Goal: Transaction & Acquisition: Purchase product/service

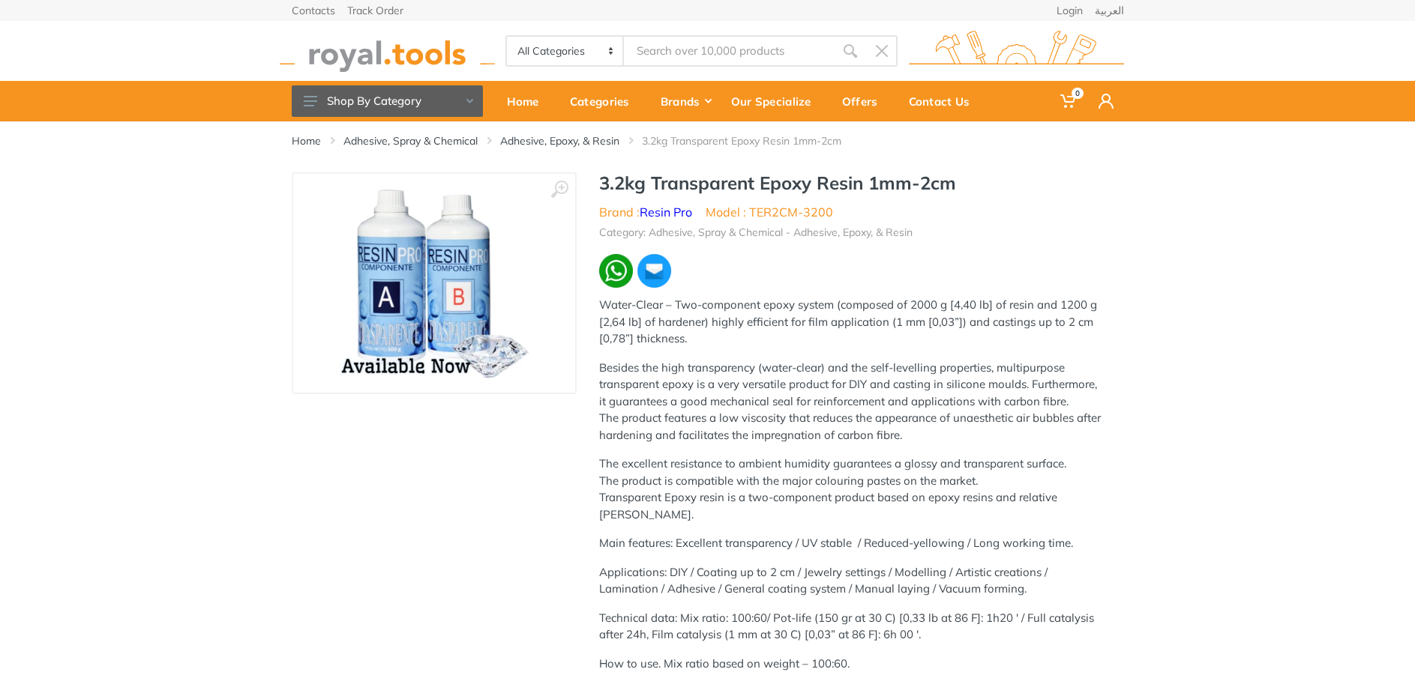
click at [457, 344] on img at bounding box center [434, 283] width 189 height 189
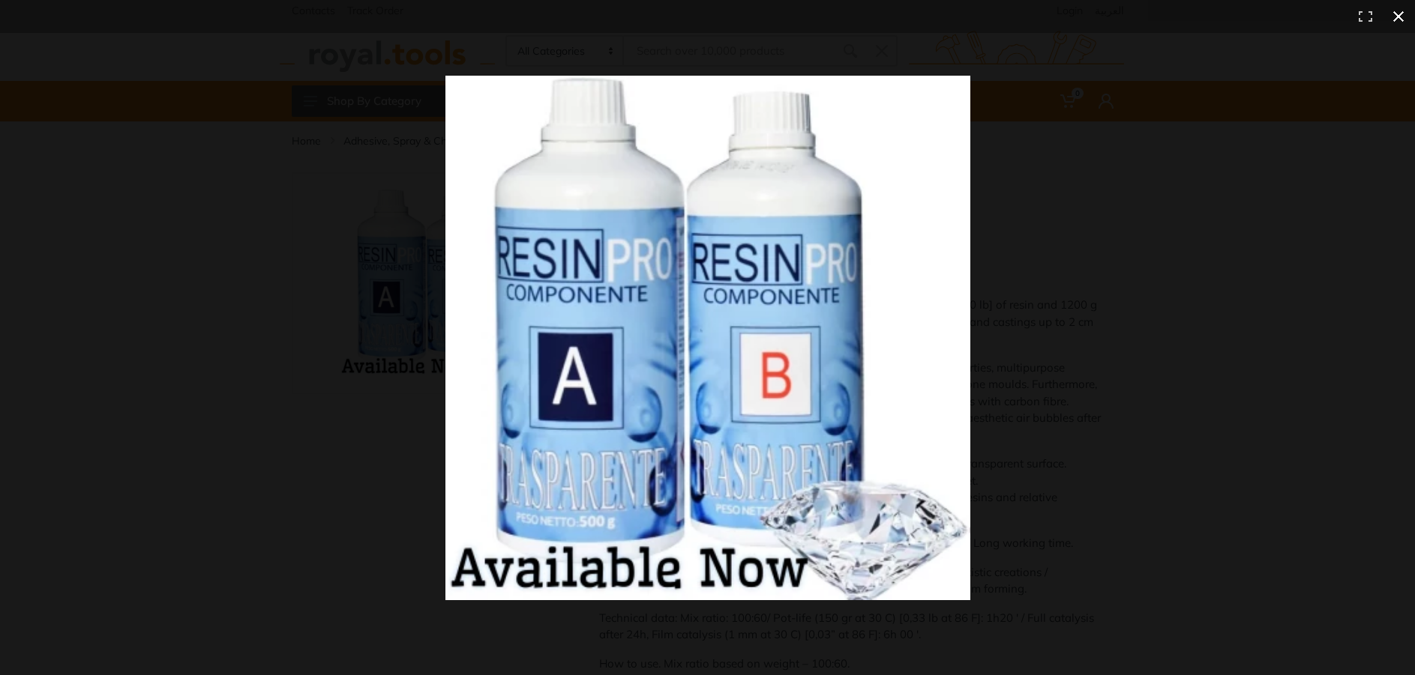
click at [1039, 334] on div at bounding box center [1054, 367] width 1218 height 582
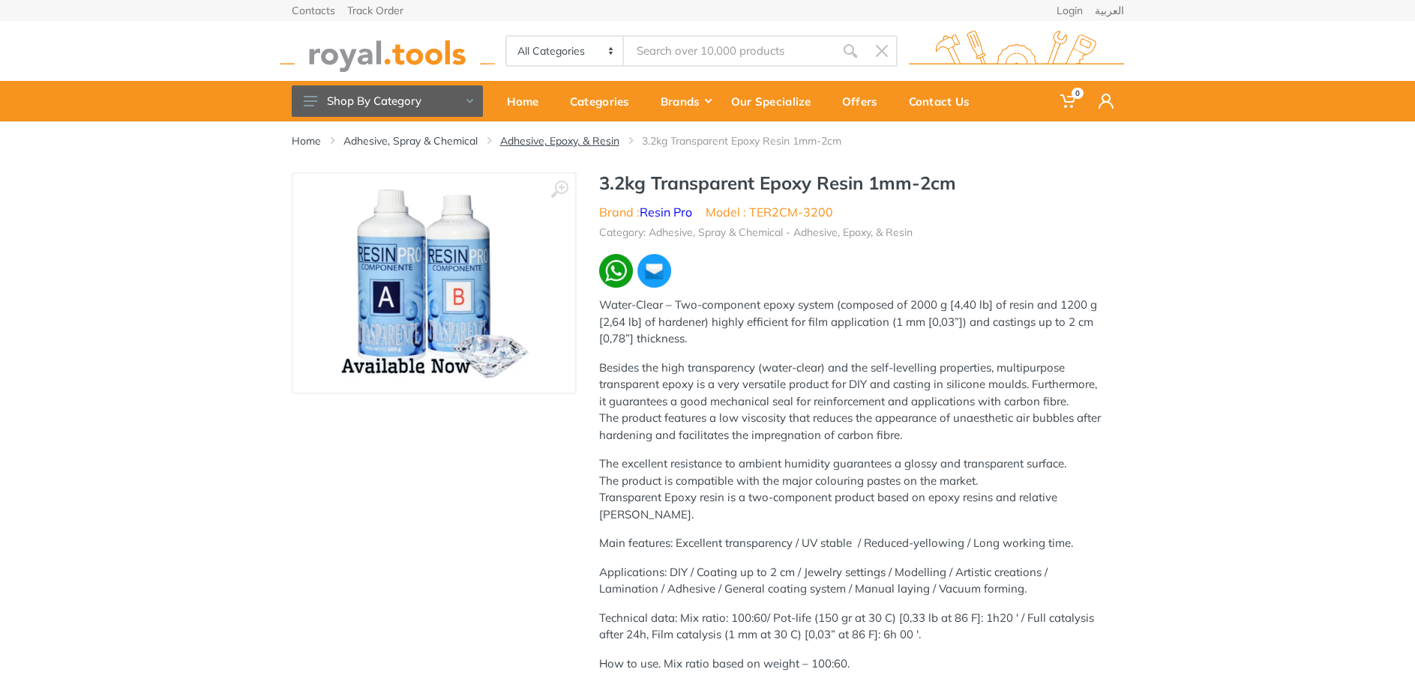
click at [595, 142] on link "Adhesive, Epoxy, & Resin" at bounding box center [559, 140] width 119 height 15
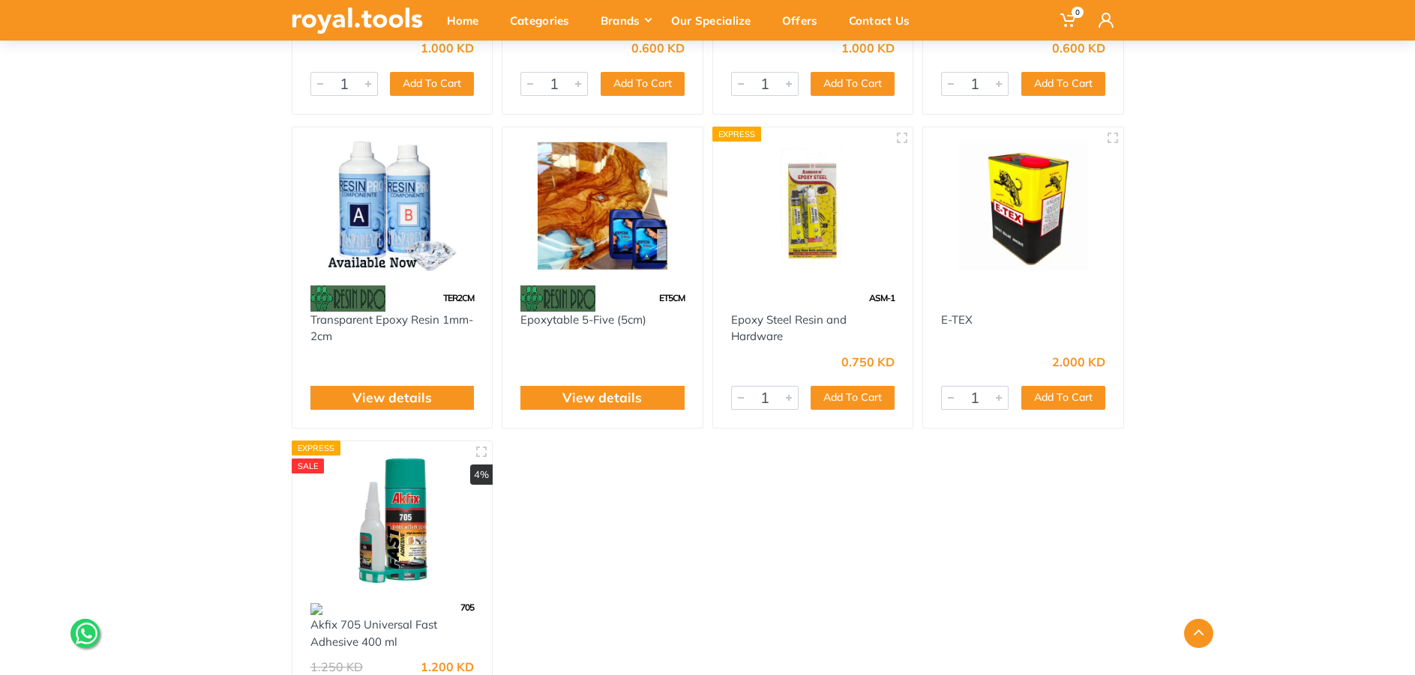
scroll to position [1049, 0]
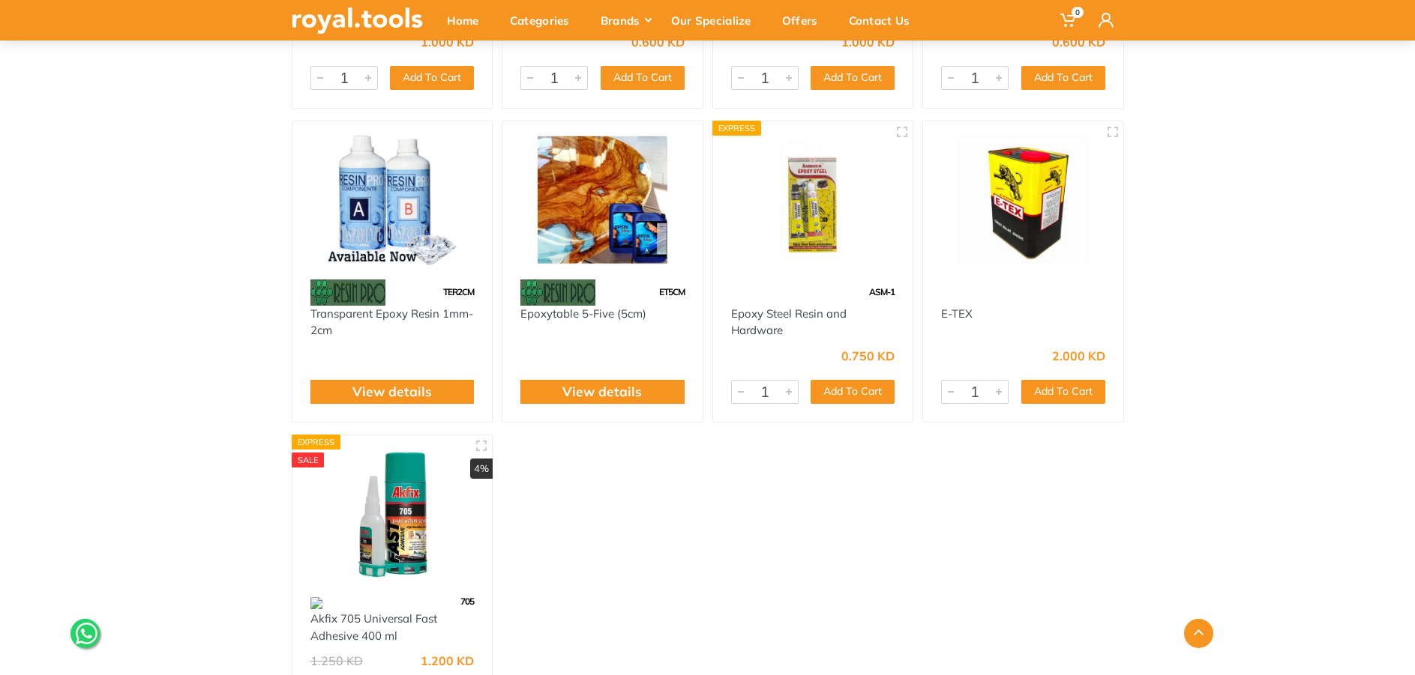
click at [609, 232] on img at bounding box center [602, 200] width 173 height 130
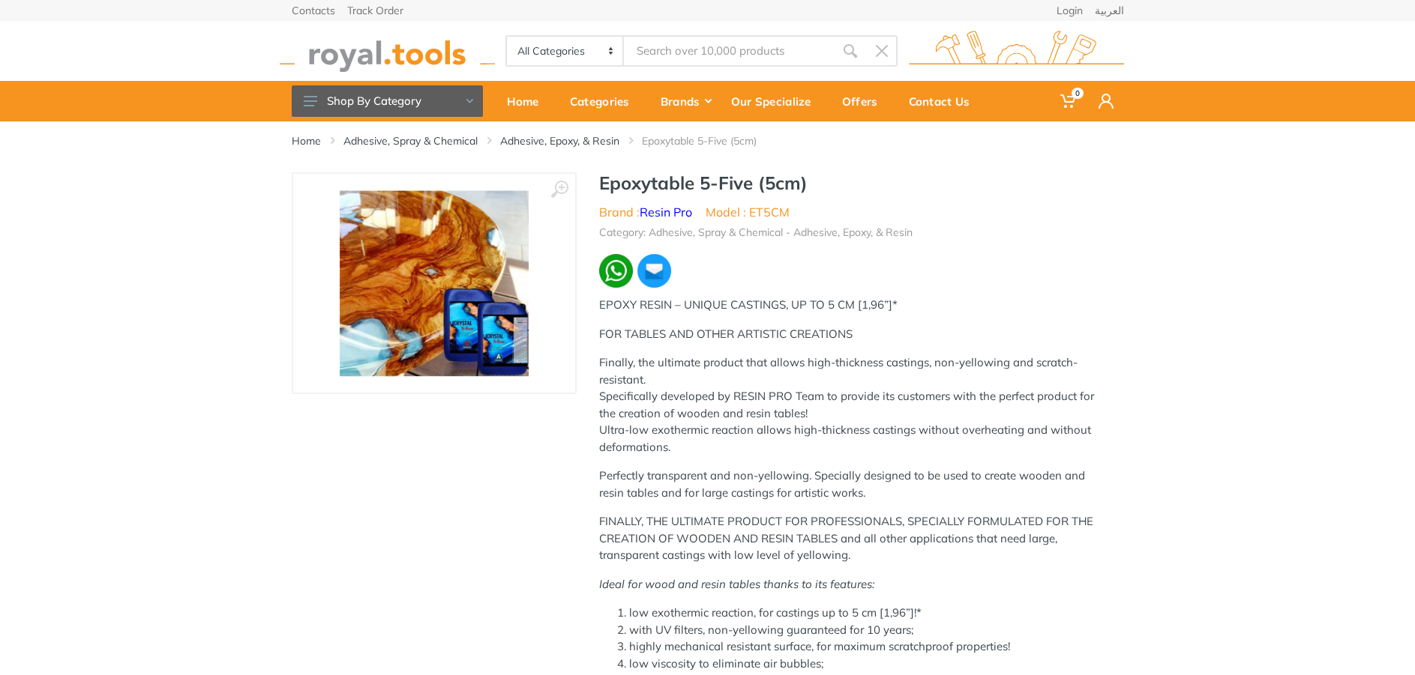
click at [497, 258] on img at bounding box center [434, 283] width 189 height 189
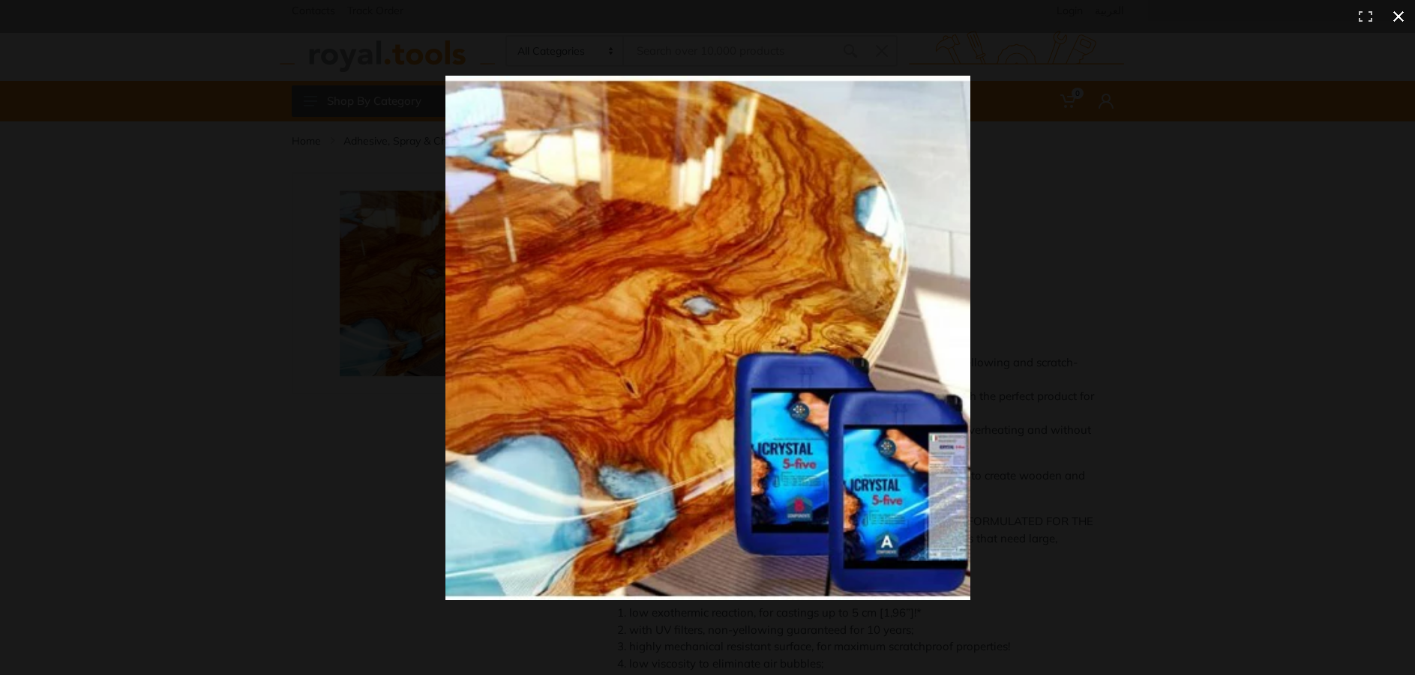
click at [1076, 291] on div at bounding box center [1054, 367] width 1218 height 582
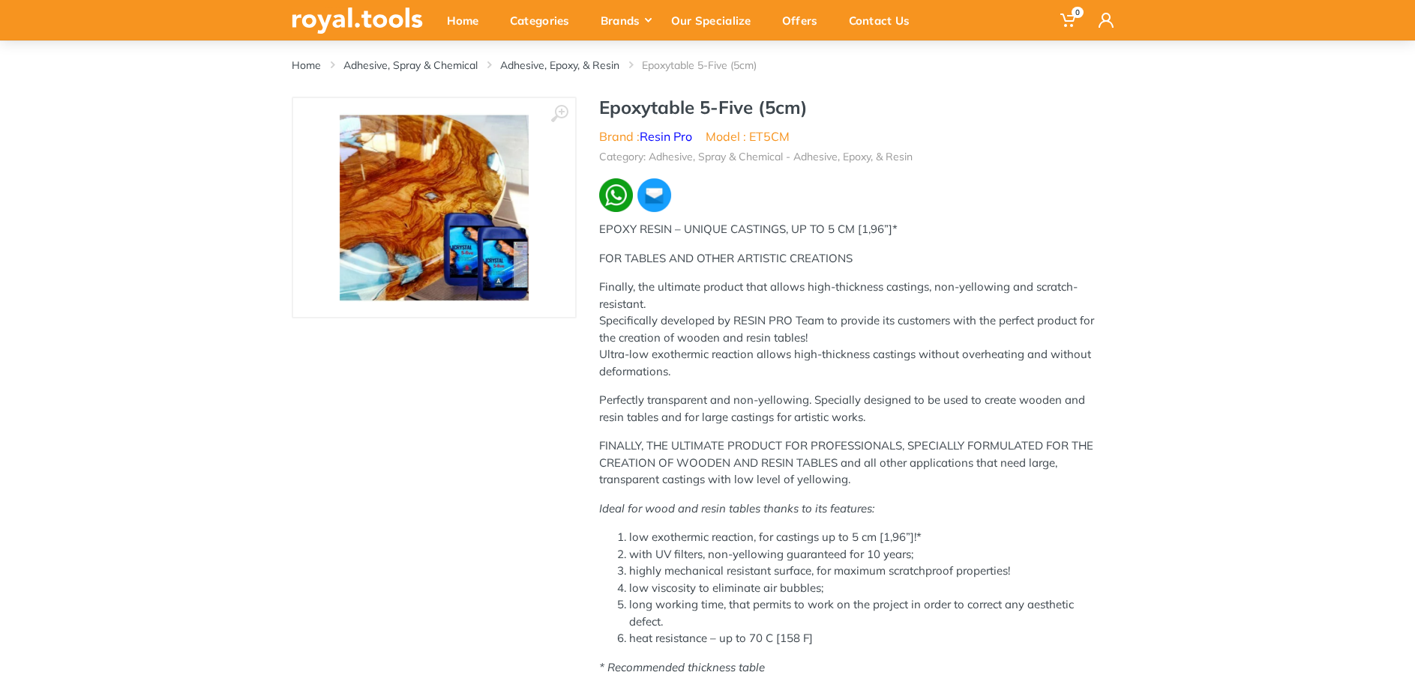
scroll to position [75, 0]
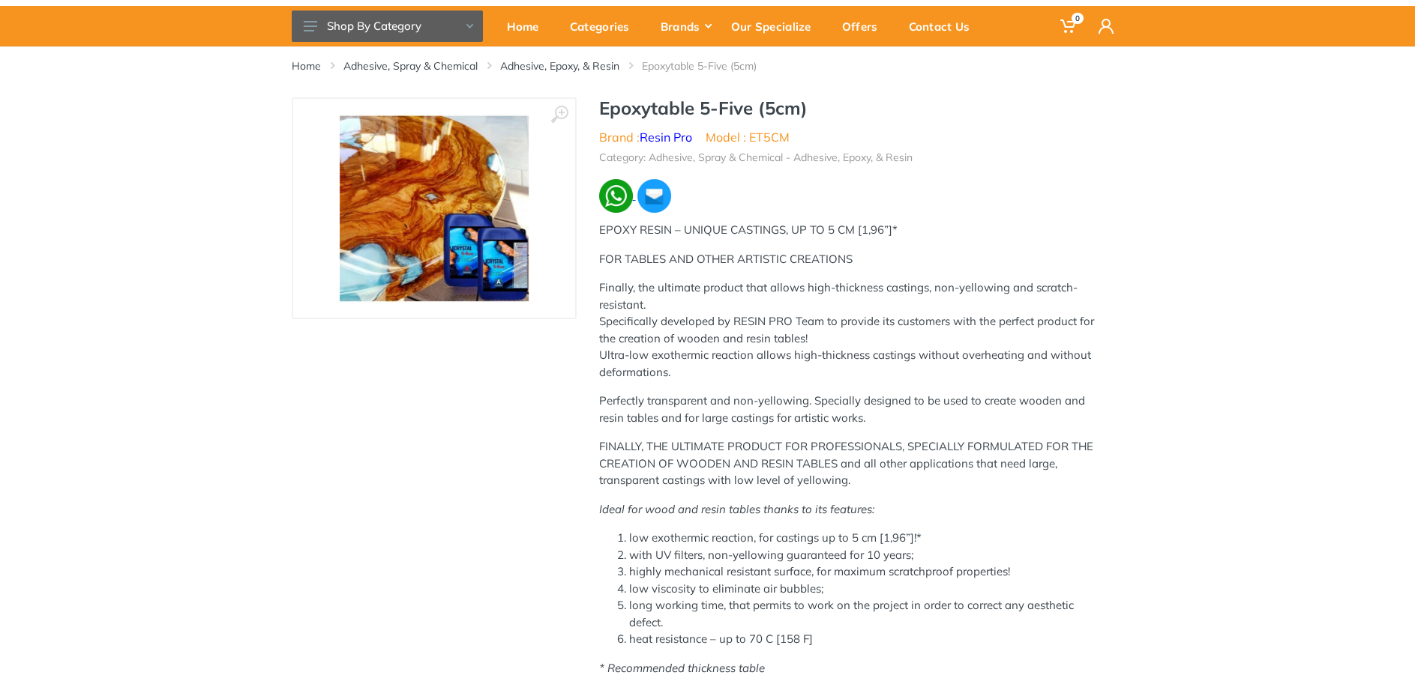
click at [613, 202] on img at bounding box center [616, 196] width 34 height 34
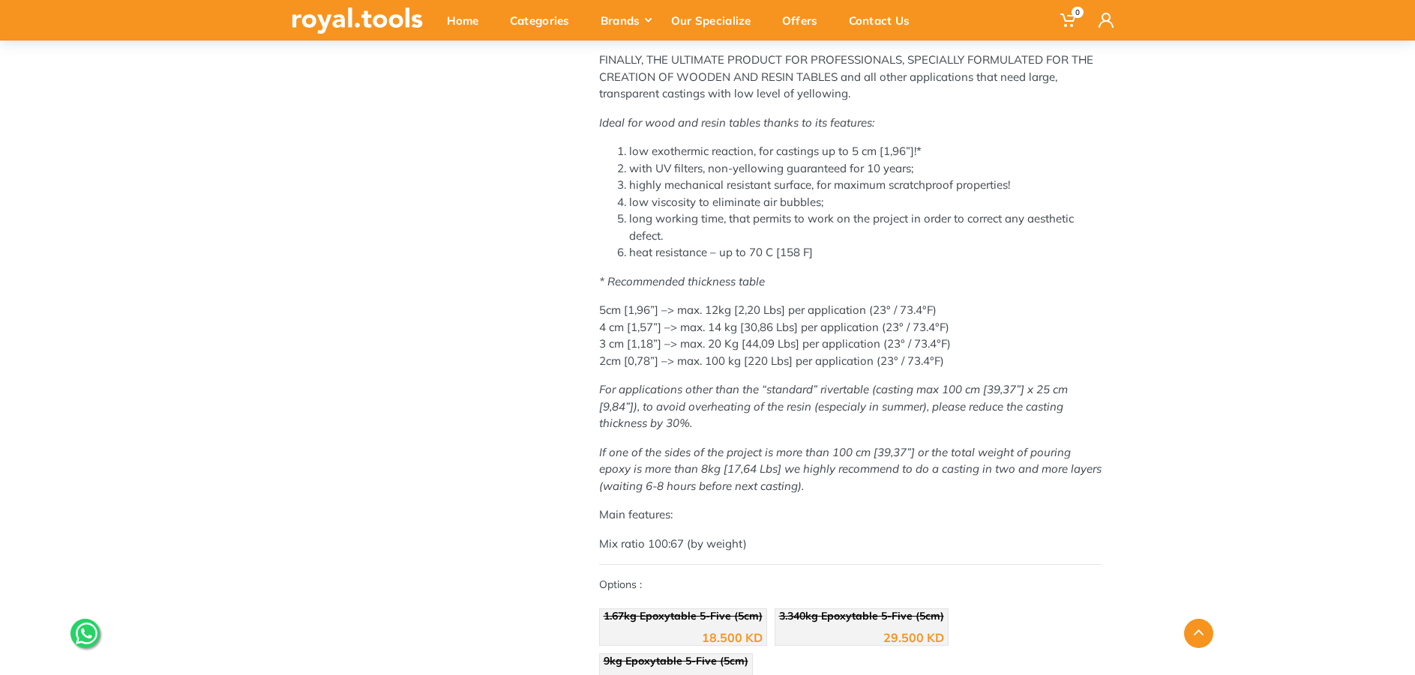
scroll to position [747, 0]
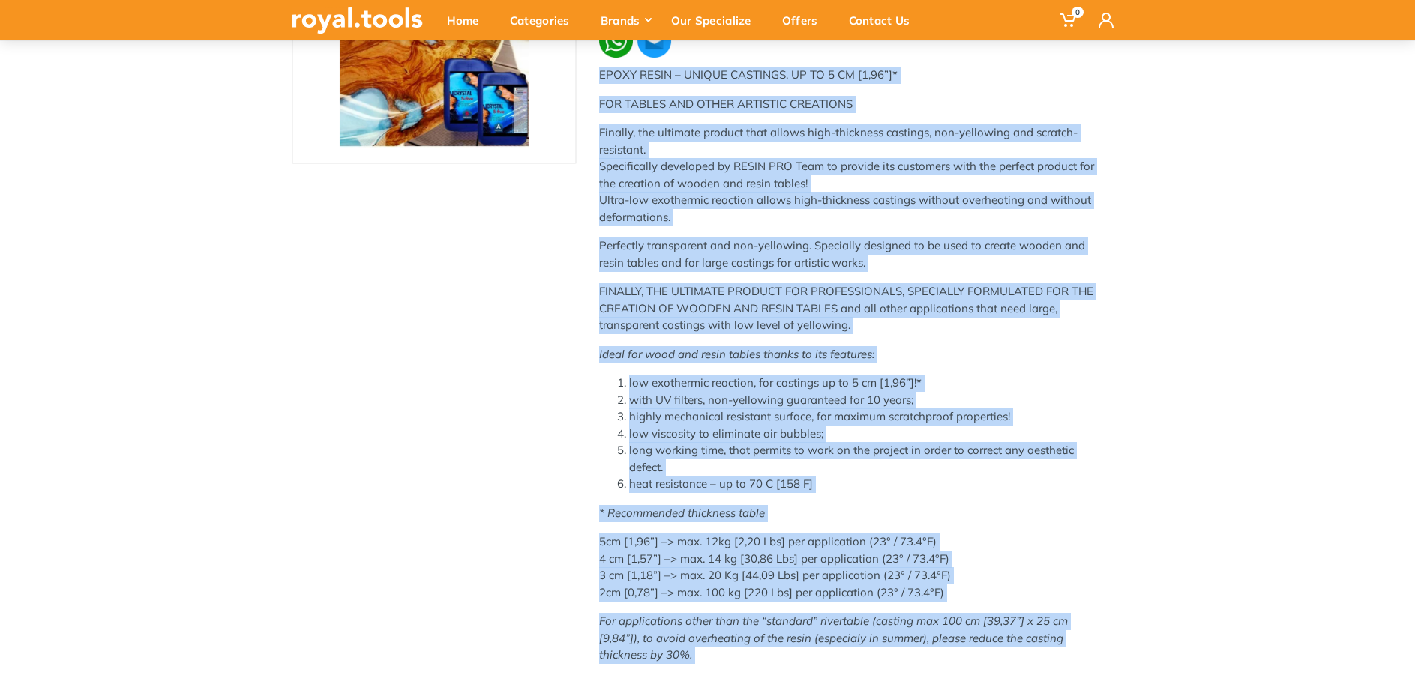
scroll to position [450, 0]
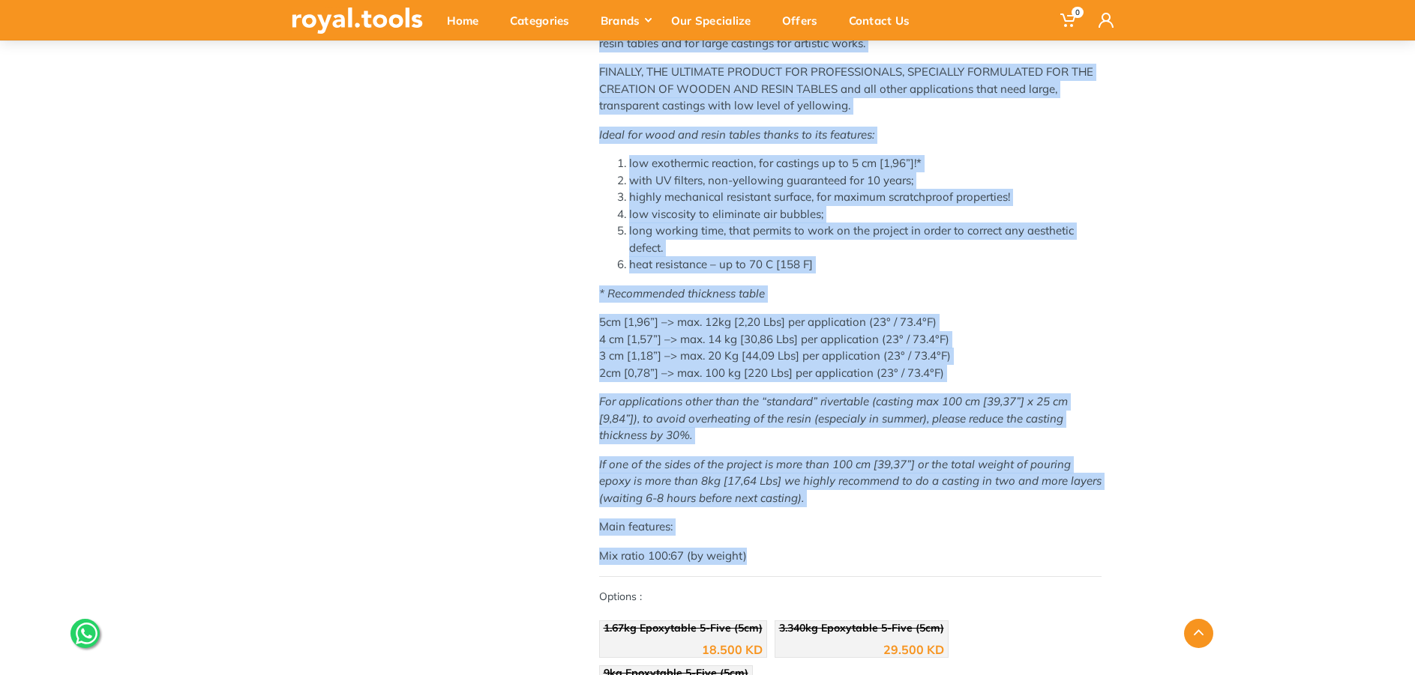
drag, startPoint x: 594, startPoint y: 303, endPoint x: 889, endPoint y: 558, distance: 390.0
click at [889, 558] on div "Epoxytable 5-Five (5cm) Brand : Resin Pro Model : ET5CM Category: Adhesive, Spr…" at bounding box center [849, 217] width 547 height 988
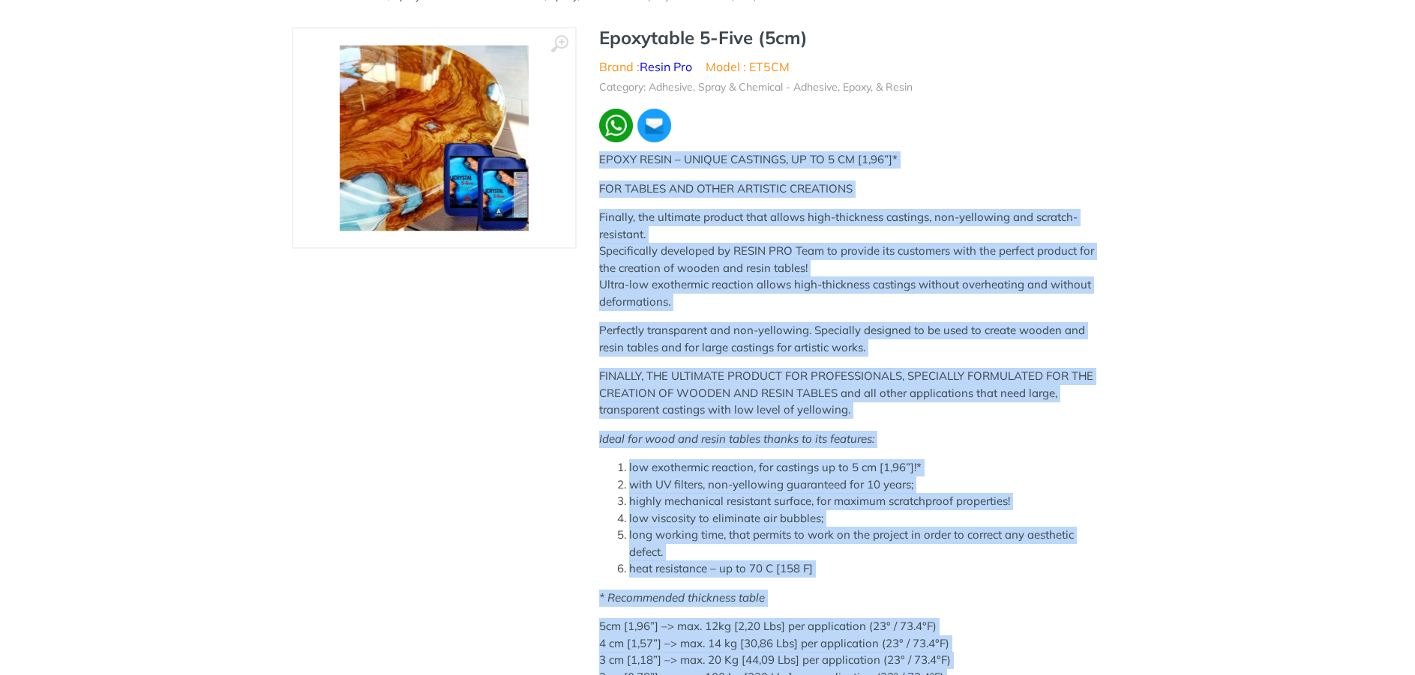
scroll to position [0, 0]
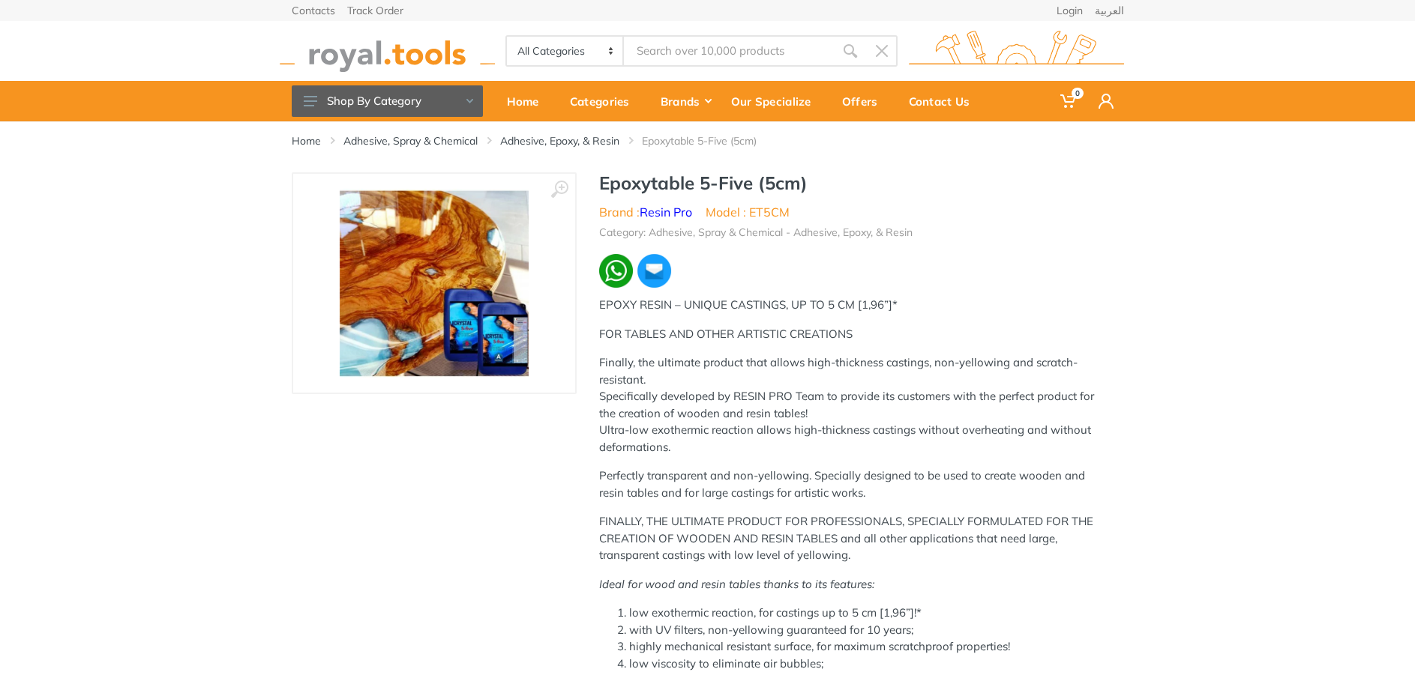
click at [511, 469] on div "‹ ›" at bounding box center [434, 666] width 285 height 988
click at [479, 359] on img at bounding box center [434, 283] width 189 height 189
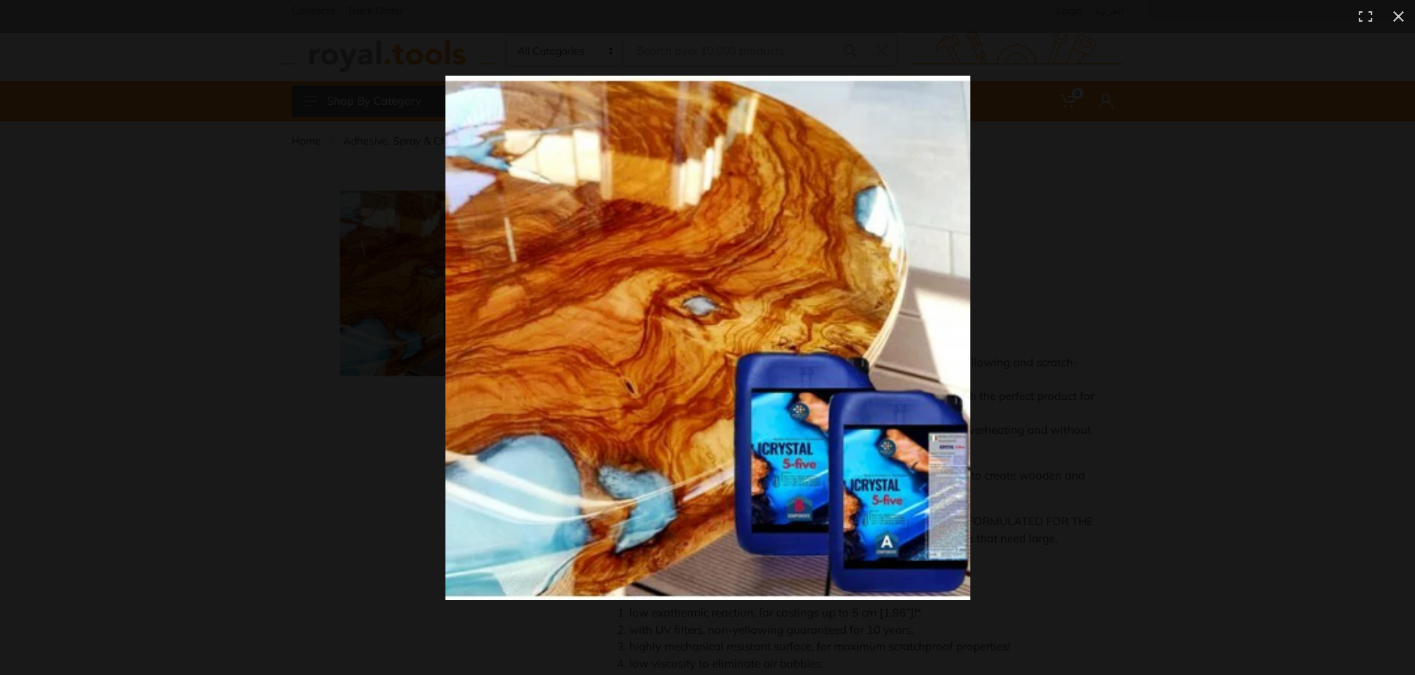
click at [676, 412] on img at bounding box center [707, 338] width 525 height 525
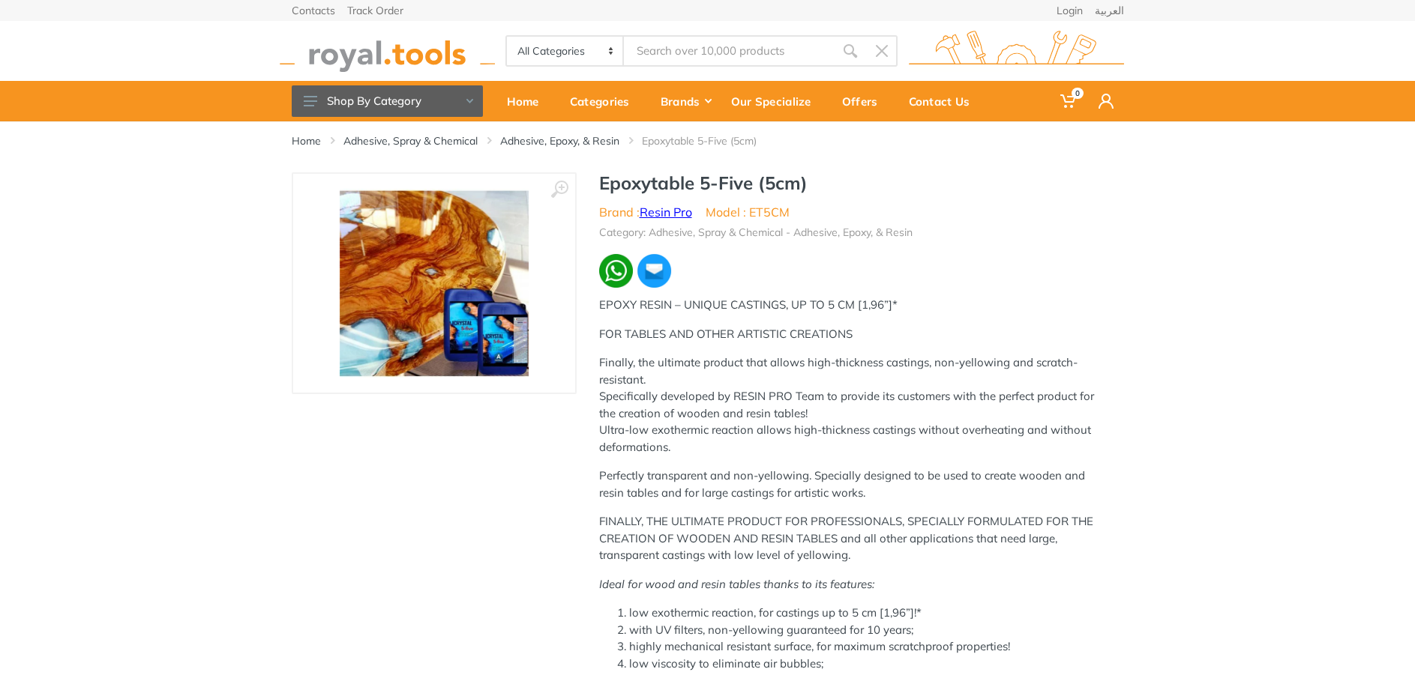
click at [661, 215] on link "Resin Pro" at bounding box center [665, 212] width 52 height 15
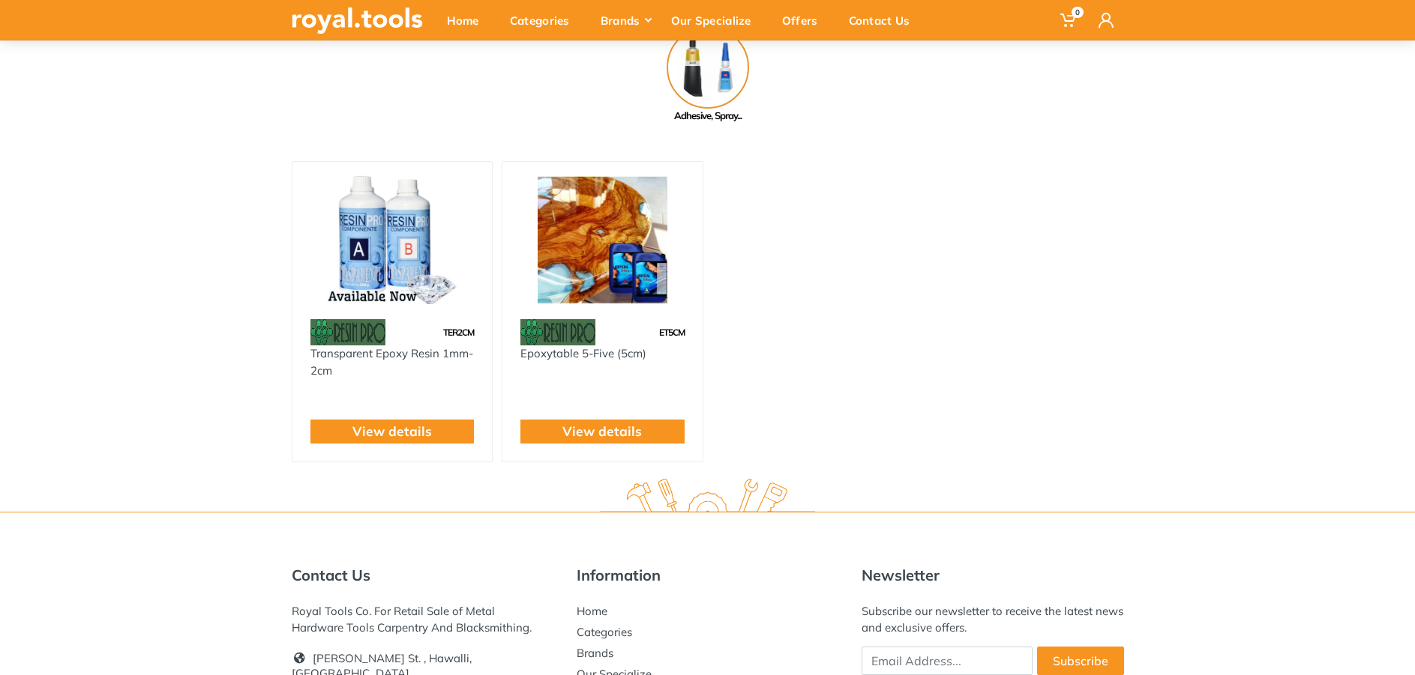
scroll to position [150, 0]
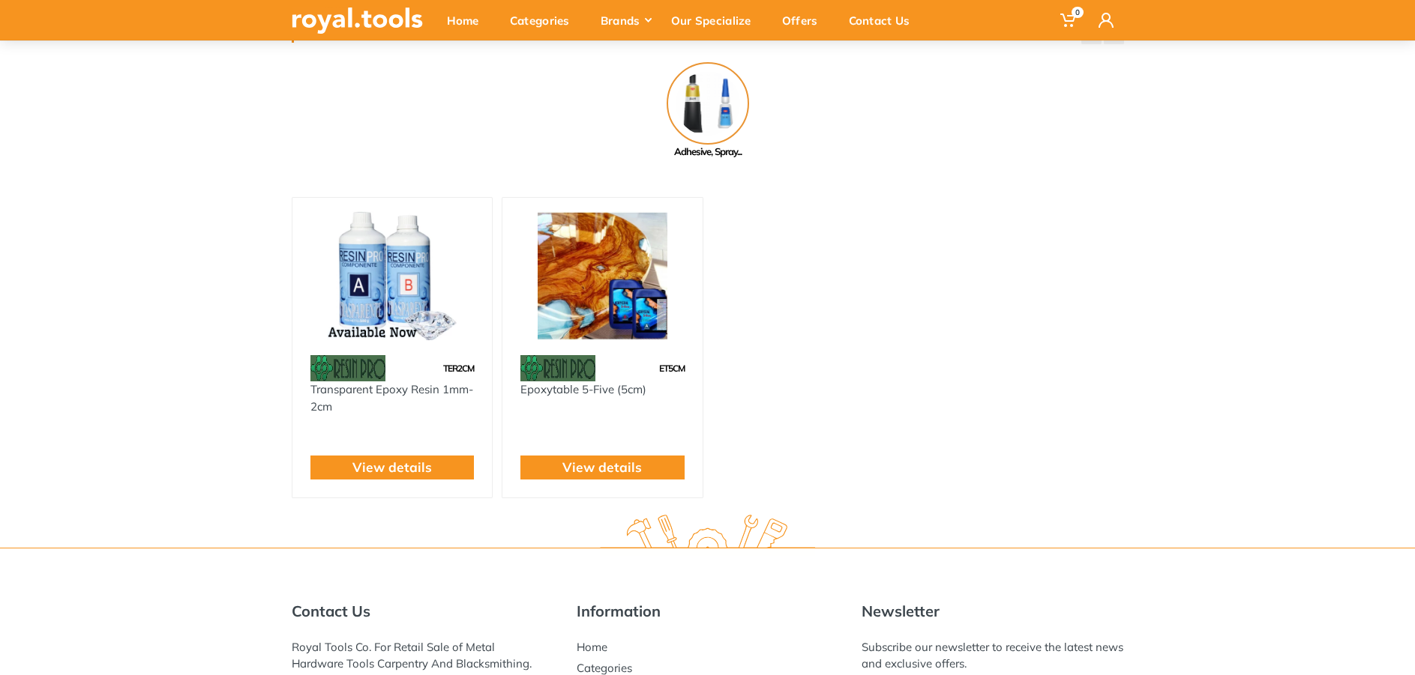
click at [584, 312] on img at bounding box center [602, 276] width 173 height 130
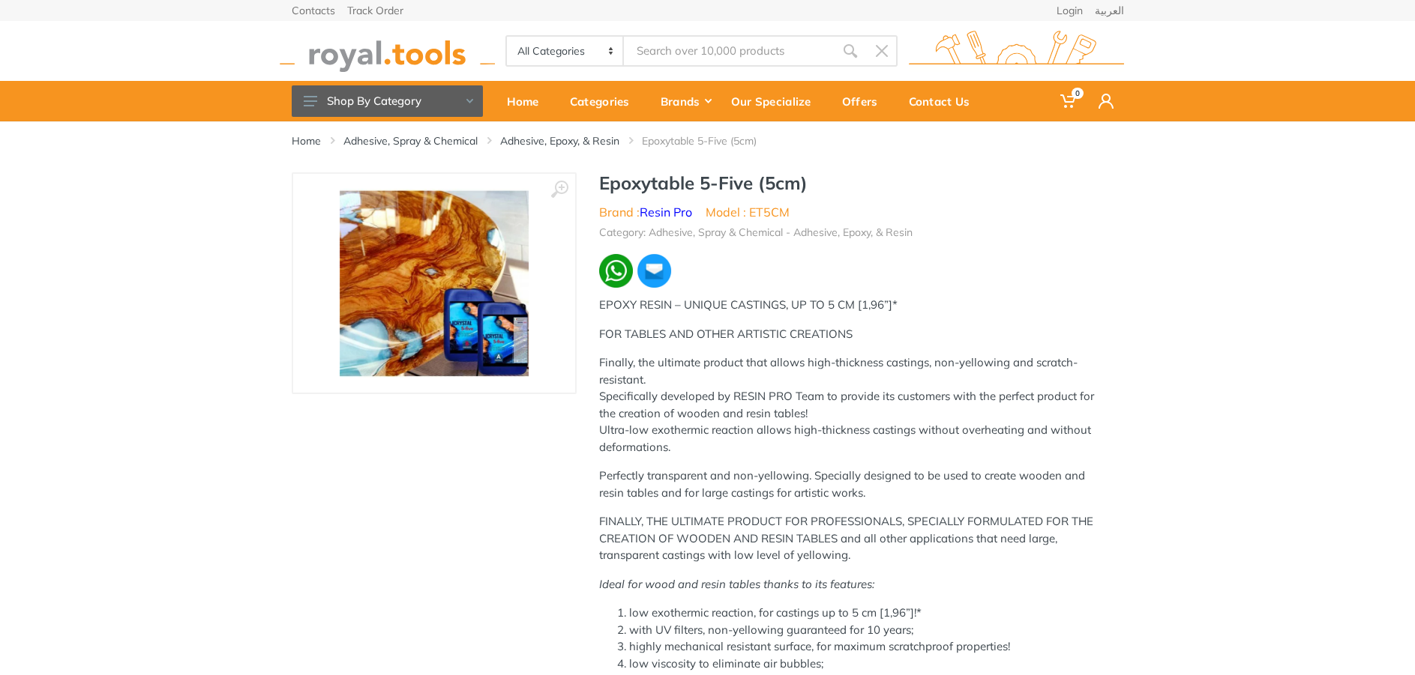
click at [465, 361] on img at bounding box center [434, 283] width 189 height 189
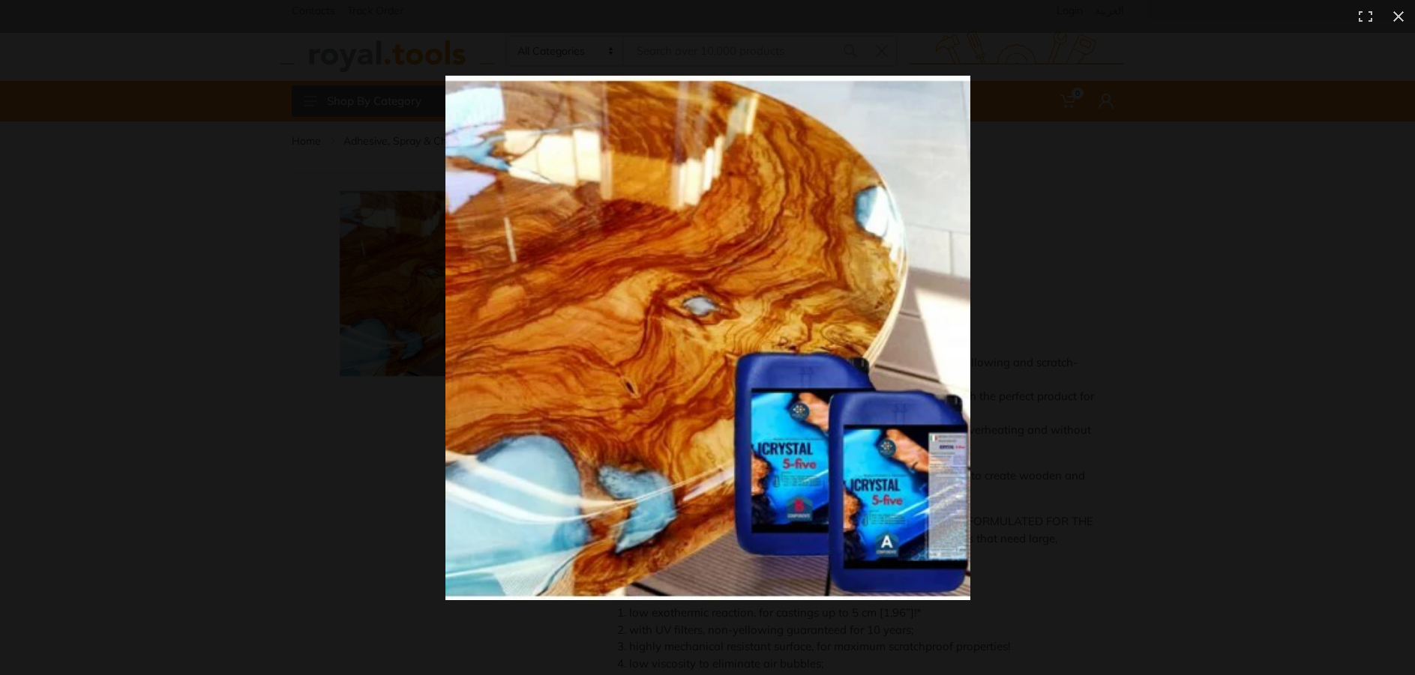
click at [543, 425] on img at bounding box center [707, 338] width 525 height 525
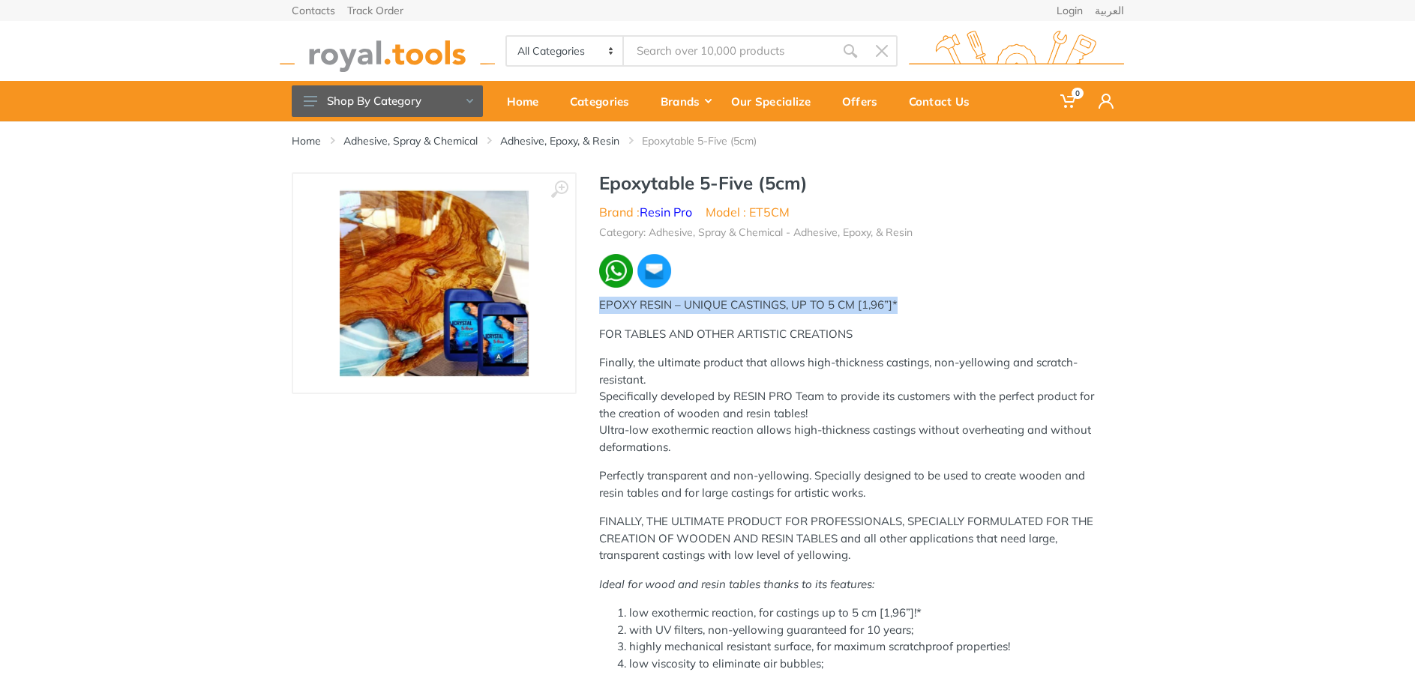
drag, startPoint x: 909, startPoint y: 306, endPoint x: 576, endPoint y: 300, distance: 333.6
click at [576, 300] on div "Epoxytable 5-Five (5cm) Brand : Resin Pro Model : ET5CM Category: Adhesive, Spr…" at bounding box center [849, 666] width 547 height 988
copy p "EPOXY RESIN – UNIQUE CASTINGS, UP TO 5 CM [1,96”]*"
